Goal: Task Accomplishment & Management: Complete application form

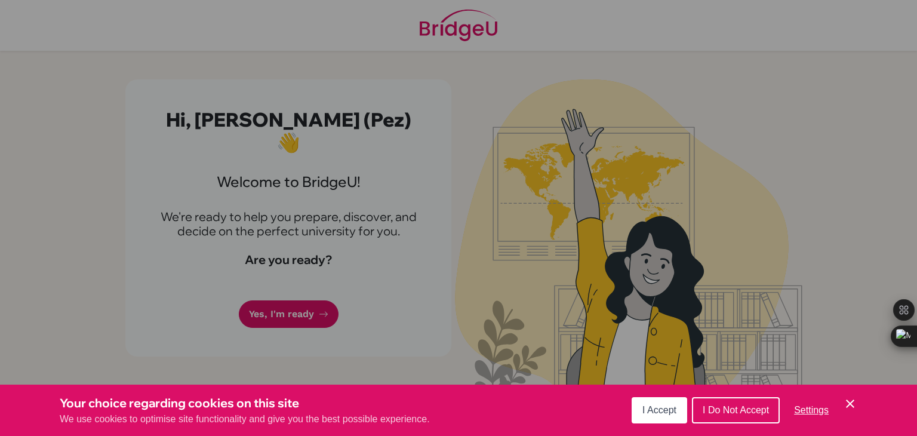
click at [642, 416] on button "I Accept" at bounding box center [660, 410] width 56 height 26
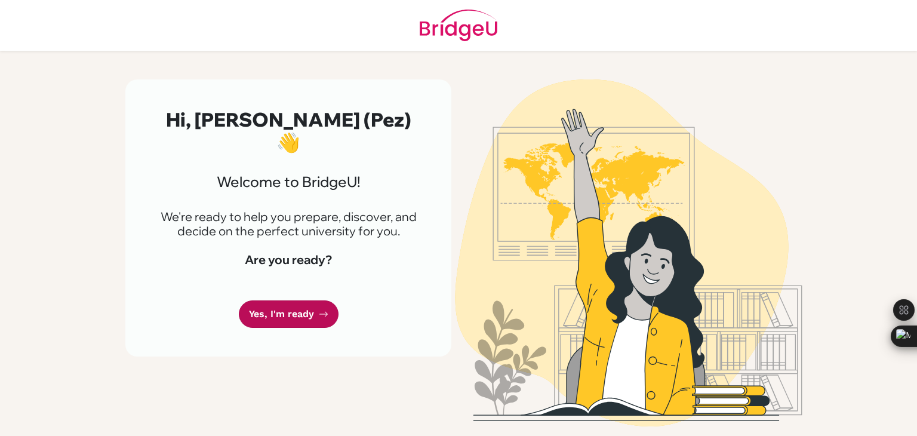
click at [291, 300] on link "Yes, I'm ready" at bounding box center [289, 314] width 100 height 28
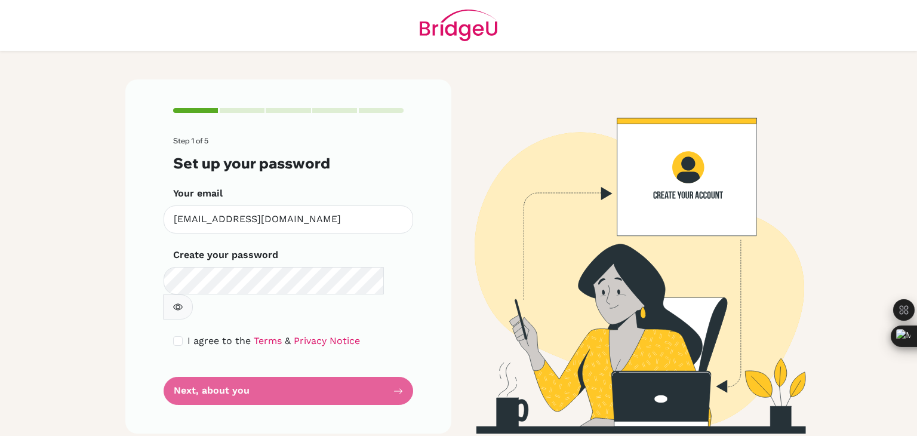
click at [180, 305] on icon "button" at bounding box center [178, 307] width 4 height 4
drag, startPoint x: 180, startPoint y: 313, endPoint x: 187, endPoint y: 315, distance: 7.0
click at [180, 336] on input "checkbox" at bounding box center [178, 341] width 10 height 10
checkbox input "true"
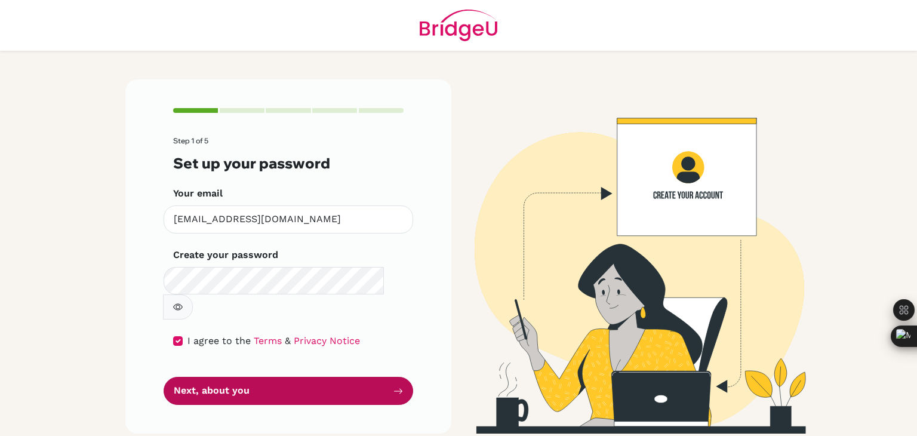
click at [277, 377] on button "Next, about you" at bounding box center [289, 391] width 250 height 28
